Goal: Complete application form: Complete application form

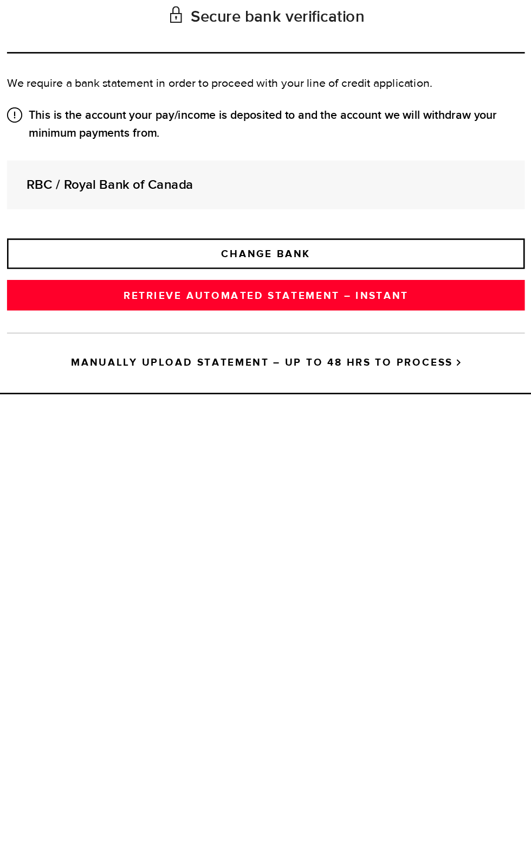
scroll to position [68, 0]
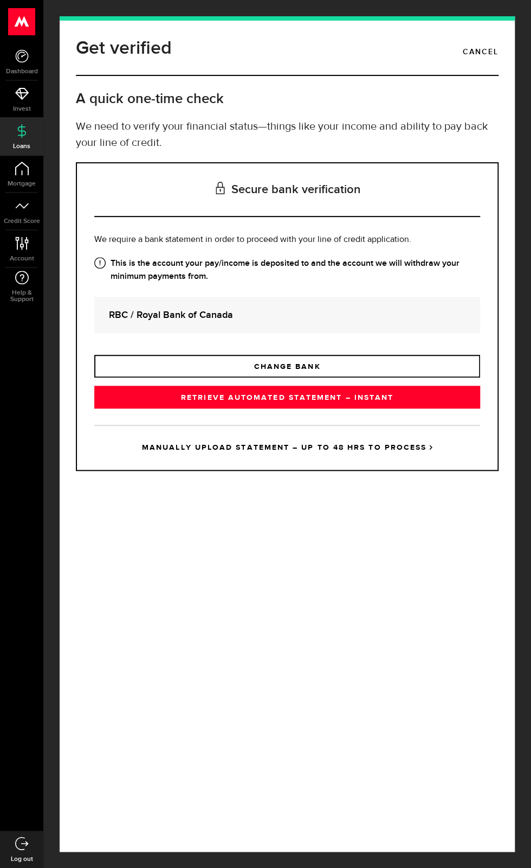
click at [465, 377] on link "CHANGE BANK" at bounding box center [287, 366] width 386 height 23
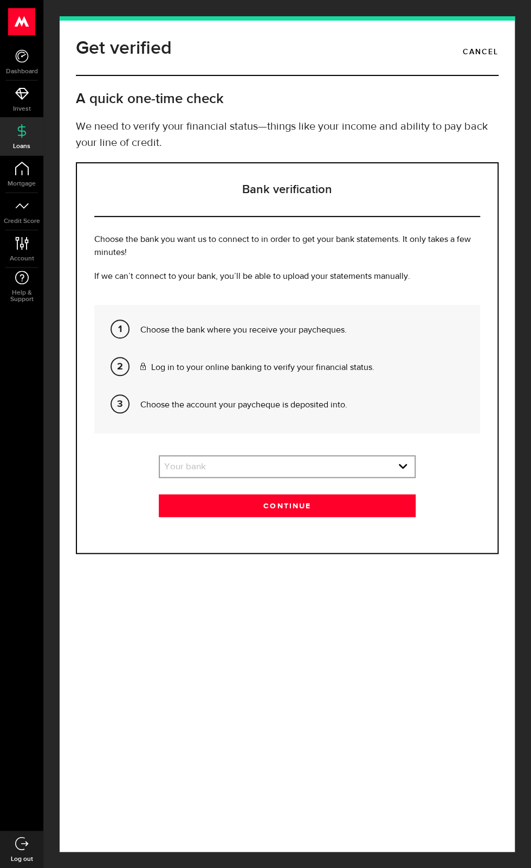
click at [509, 95] on div "Get verified Cancel A quick one-time check We need to verify your financial sta…" at bounding box center [287, 433] width 455 height 835
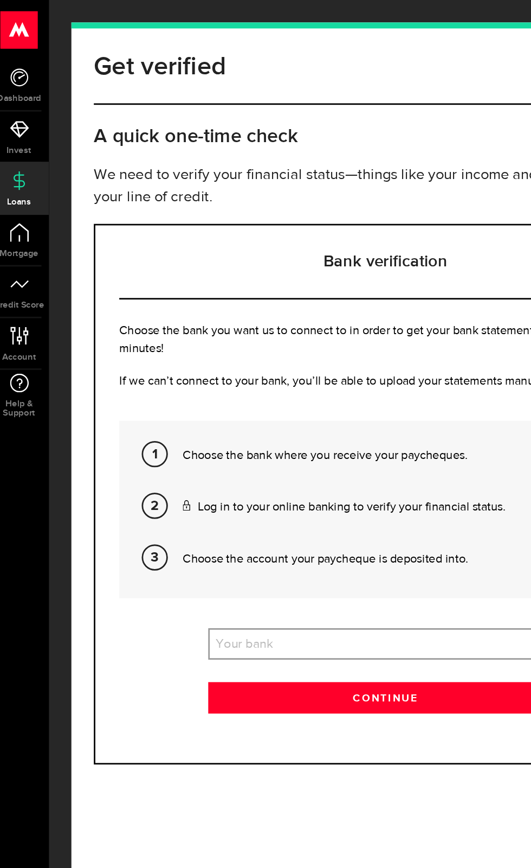
scroll to position [24, 0]
click at [272, 456] on select "Your bank BMO / Bank of Montreal Scotiabank / Bank of Nova Scotia RBC / Royal B…" at bounding box center [287, 467] width 255 height 23
select select "3"
click at [160, 456] on select "Your bank BMO / Bank of Montreal Scotiabank / Bank of Nova Scotia RBC / Royal B…" at bounding box center [287, 467] width 255 height 23
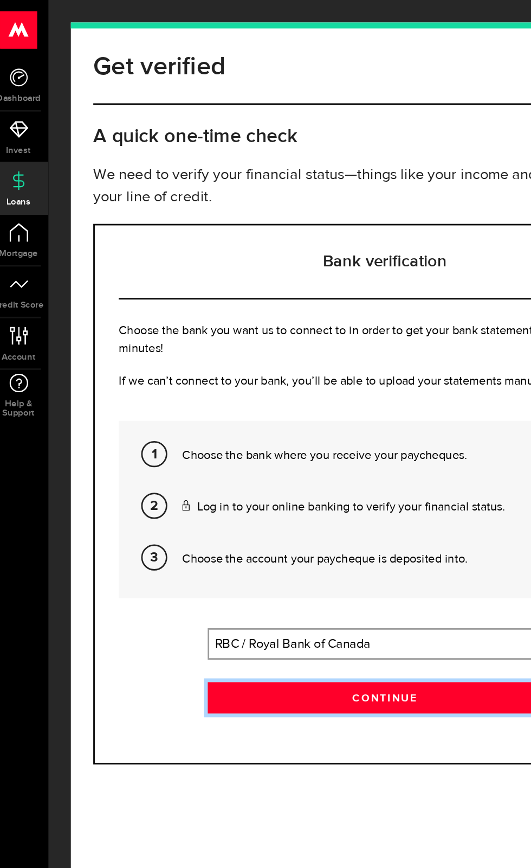
click at [314, 494] on button "Continue" at bounding box center [288, 505] width 258 height 23
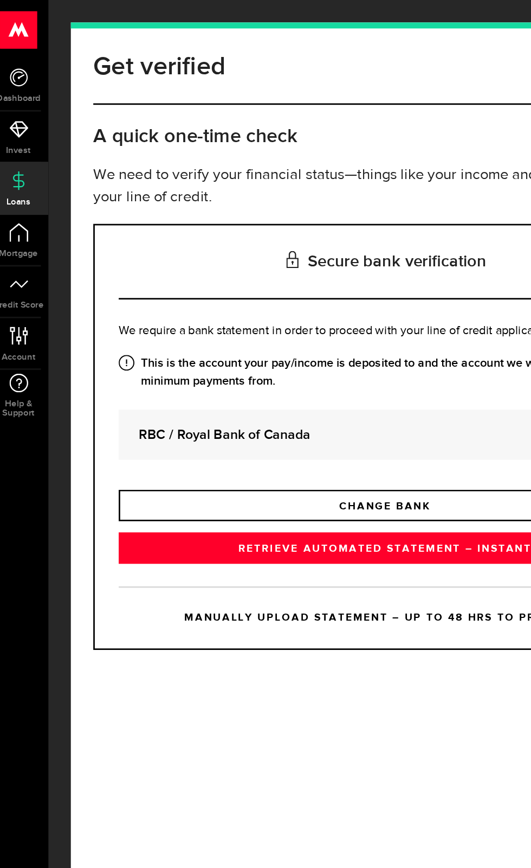
click at [333, 408] on link "RETRIEVE AUTOMATED STATEMENT – INSTANT" at bounding box center [287, 397] width 386 height 23
click at [0, 0] on div "This is right, right? Your paycheque goes into your account at RBC / Royal Bank…" at bounding box center [0, 0] width 0 height 0
click at [302, 470] on link "MANUALLY UPLOAD STATEMENT – UP TO 48 HRS TO PROCESS" at bounding box center [287, 447] width 386 height 45
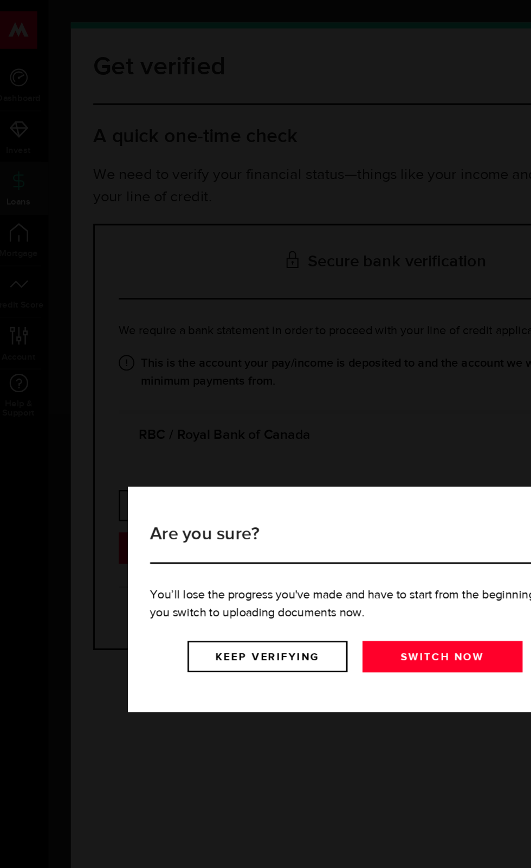
click at [191, 467] on link "Keep verifying" at bounding box center [202, 475] width 116 height 23
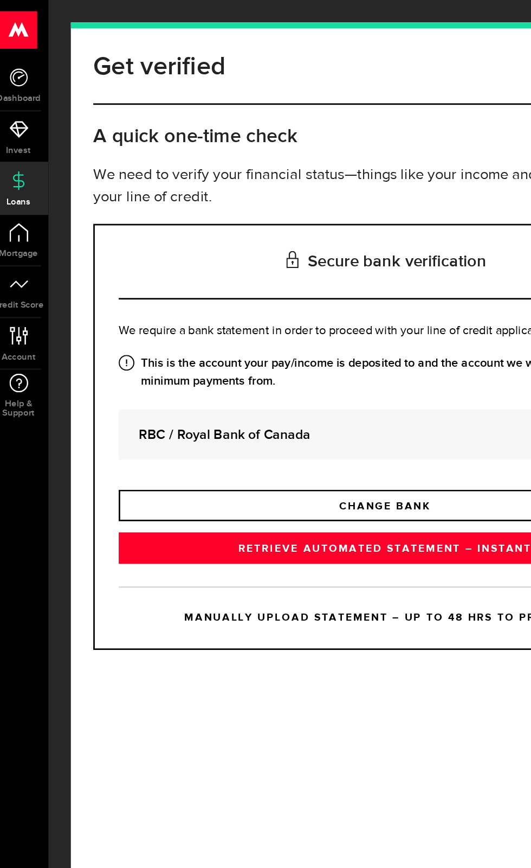
click at [343, 408] on link "RETRIEVE AUTOMATED STATEMENT – INSTANT" at bounding box center [287, 397] width 386 height 23
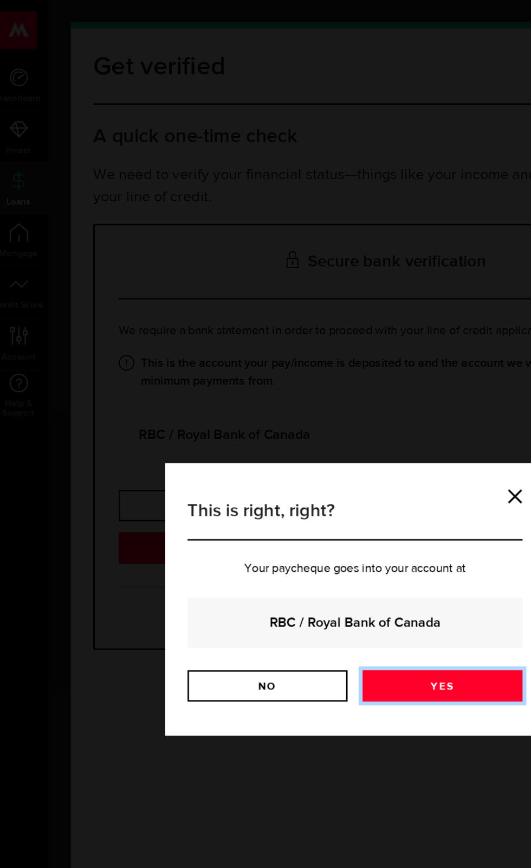
click at [377, 506] on link "Yes" at bounding box center [329, 496] width 116 height 23
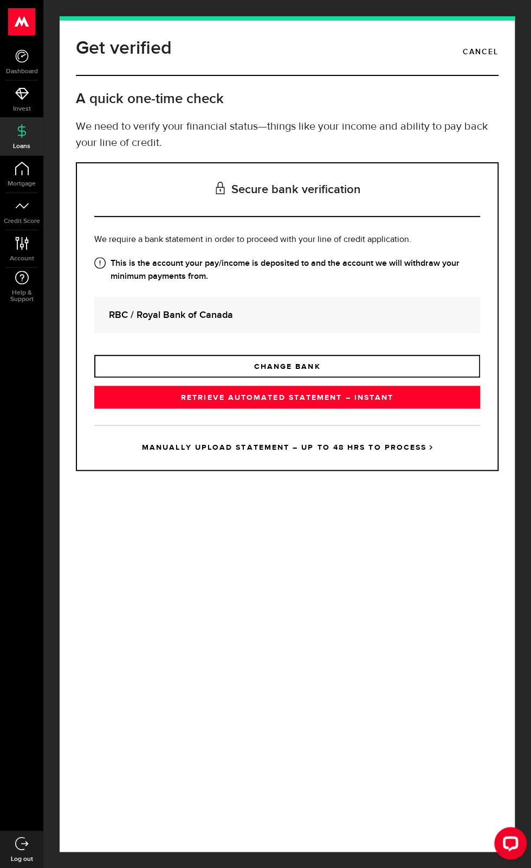
click at [362, 212] on h3 "Secure bank verification" at bounding box center [287, 190] width 386 height 54
click at [335, 408] on link "RETRIEVE AUTOMATED STATEMENT – INSTANT" at bounding box center [287, 397] width 386 height 23
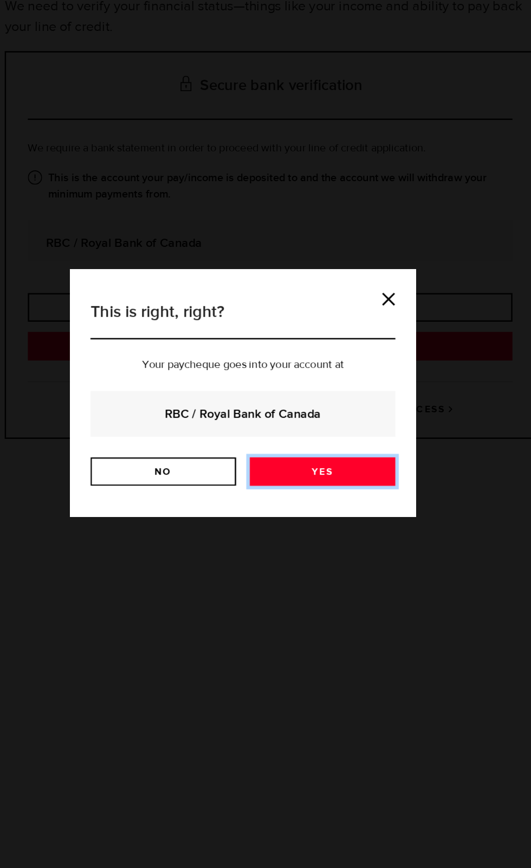
click at [362, 502] on link "Yes" at bounding box center [329, 496] width 116 height 23
